Goal: Check status: Check status

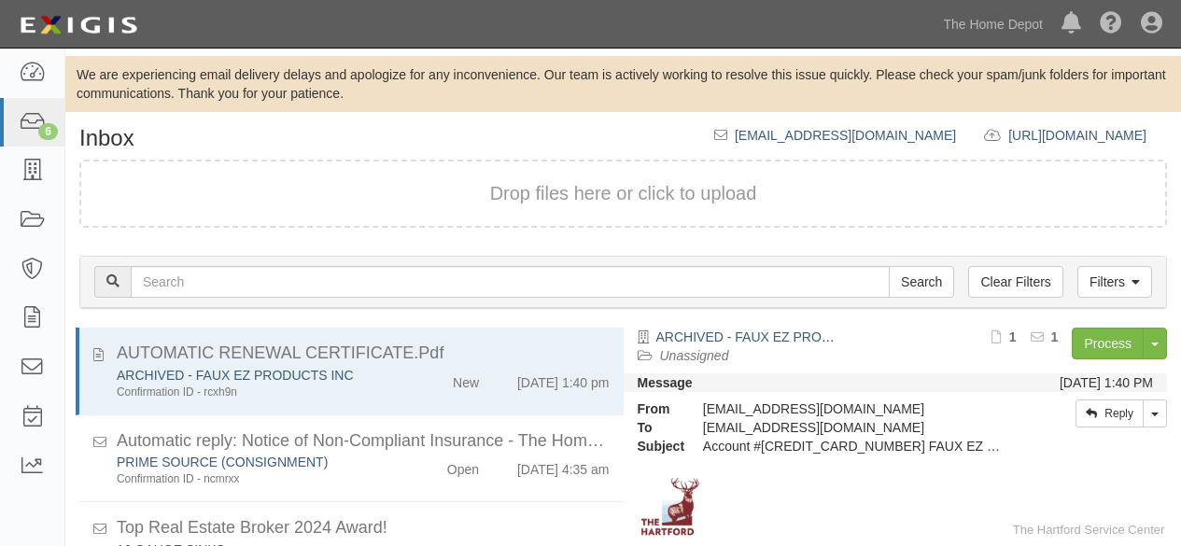
scroll to position [117, 0]
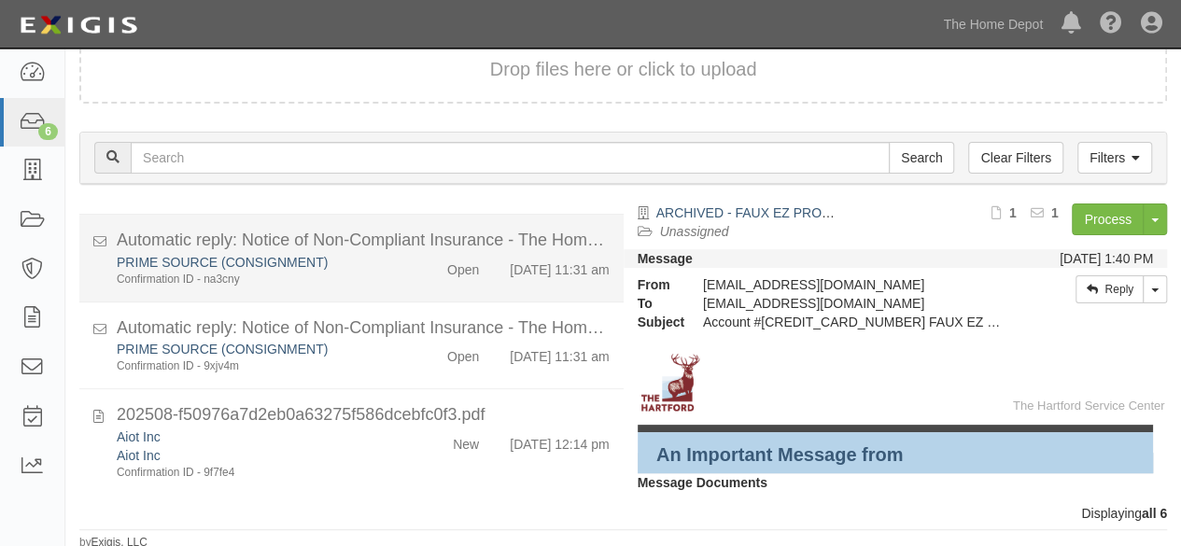
scroll to position [127, 0]
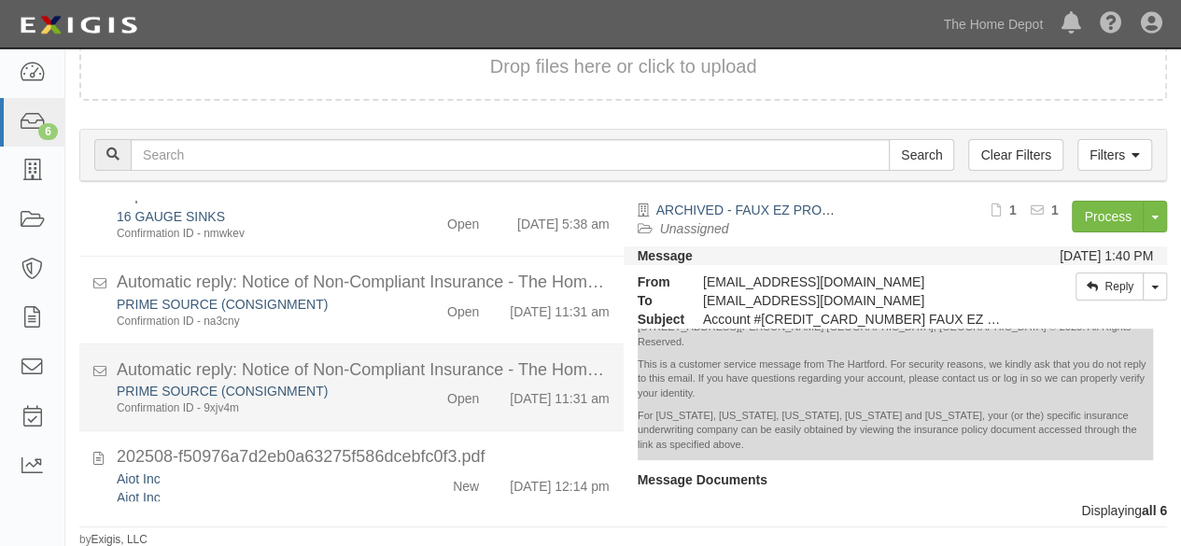
scroll to position [270, 0]
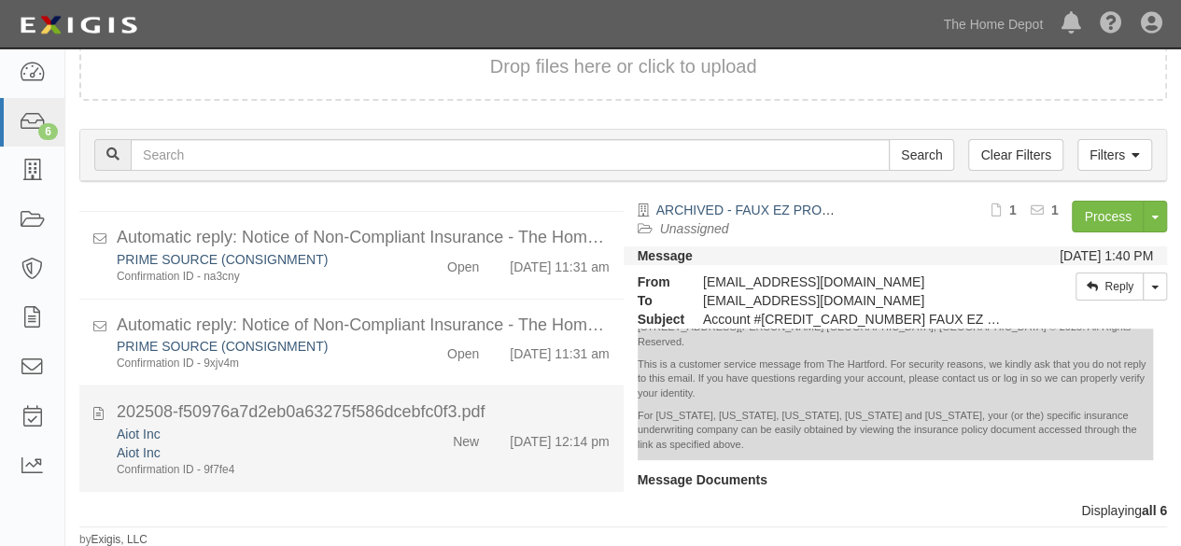
click at [306, 421] on div "202508-f50976a7d2eb0a63275f586dcebfc0f3.pdf" at bounding box center [363, 413] width 493 height 24
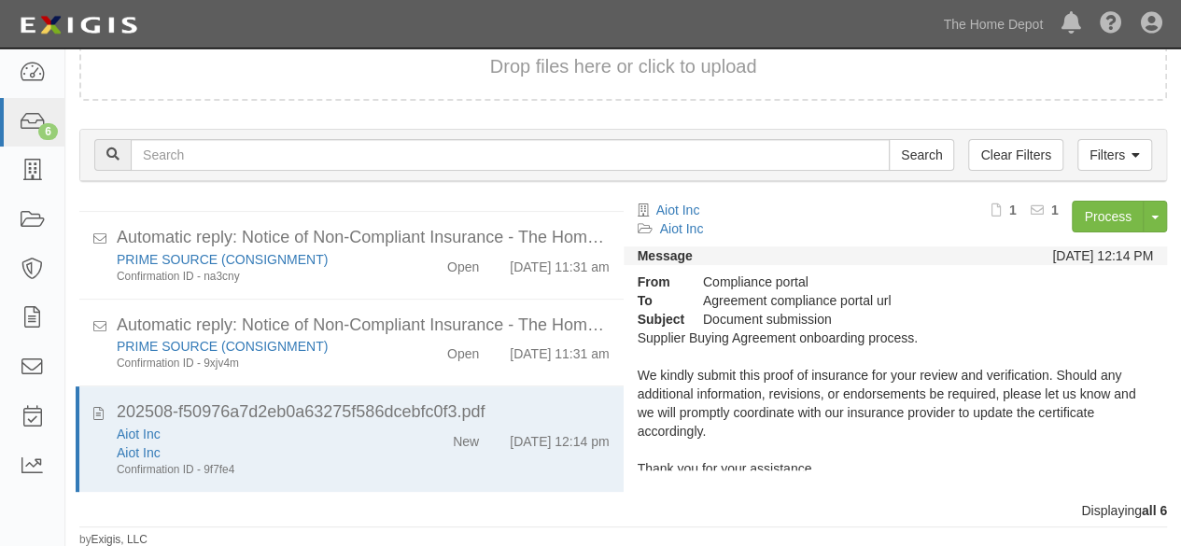
scroll to position [93, 0]
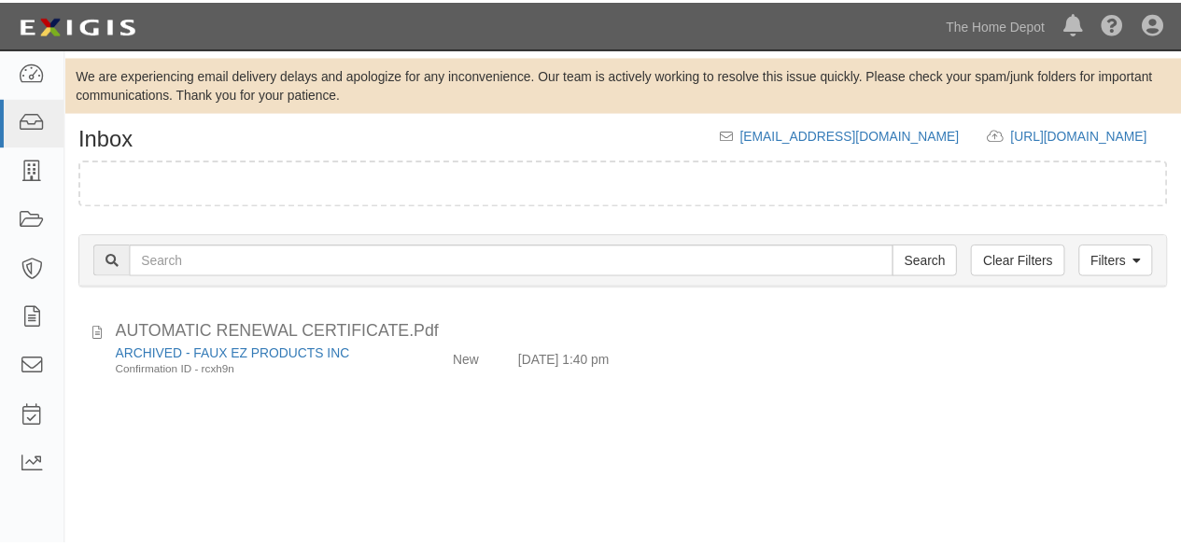
scroll to position [127, 0]
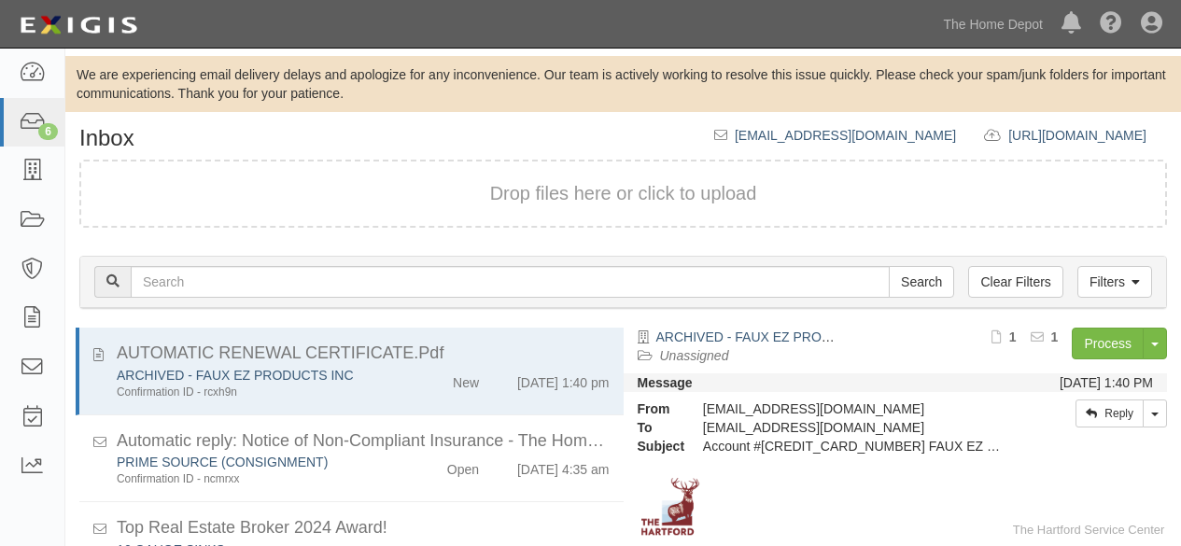
scroll to position [127, 0]
